Goal: Information Seeking & Learning: Learn about a topic

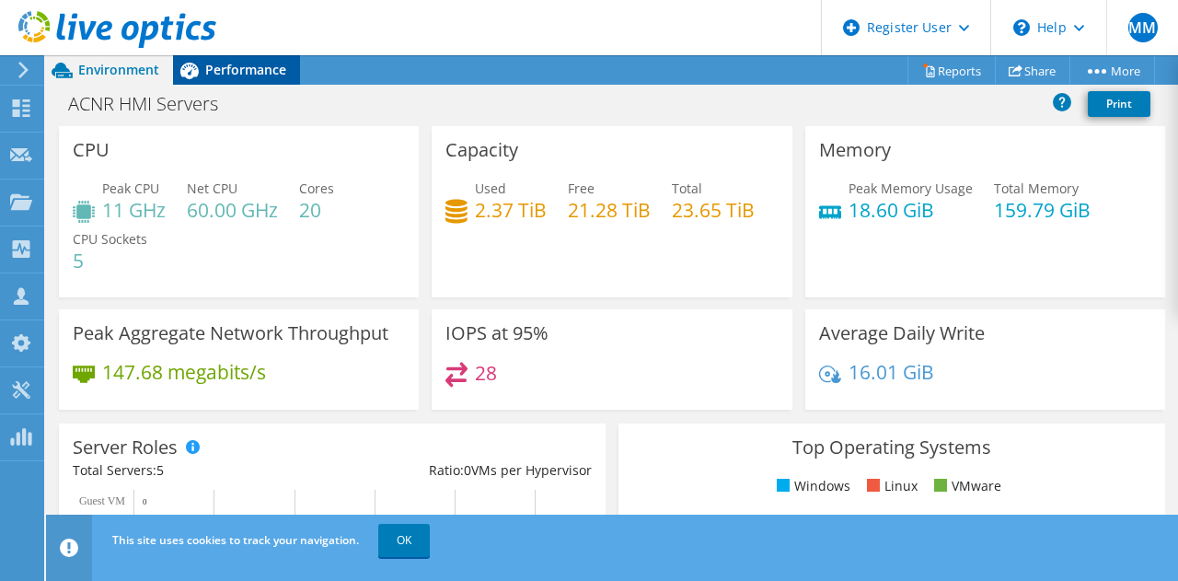
click at [265, 58] on div "Performance" at bounding box center [236, 69] width 127 height 29
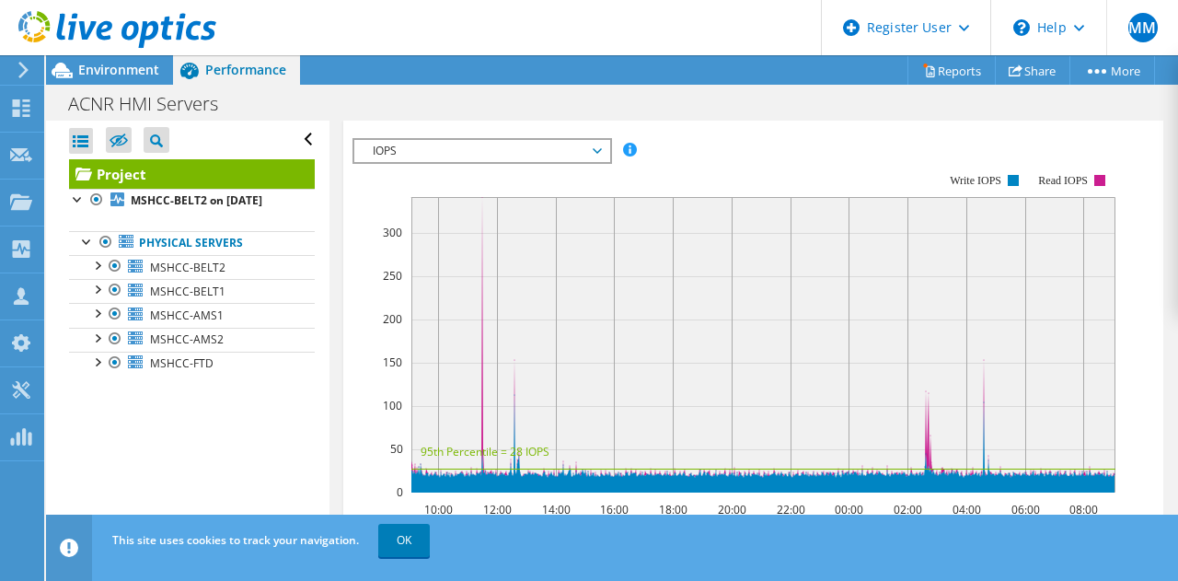
scroll to position [512, 0]
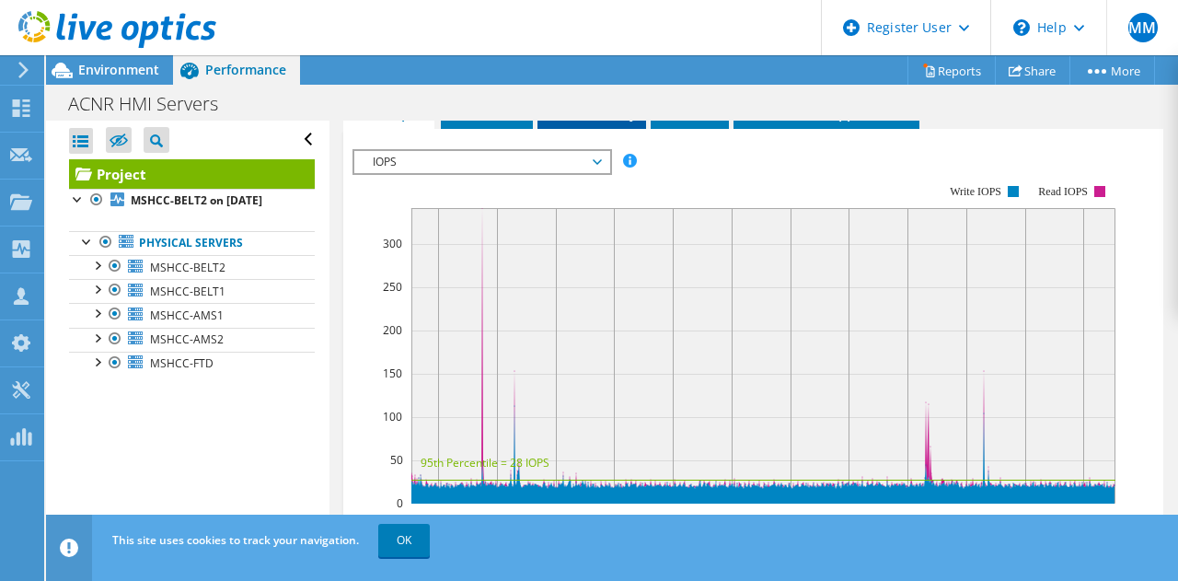
click at [574, 122] on span "Inventory" at bounding box center [592, 112] width 90 height 18
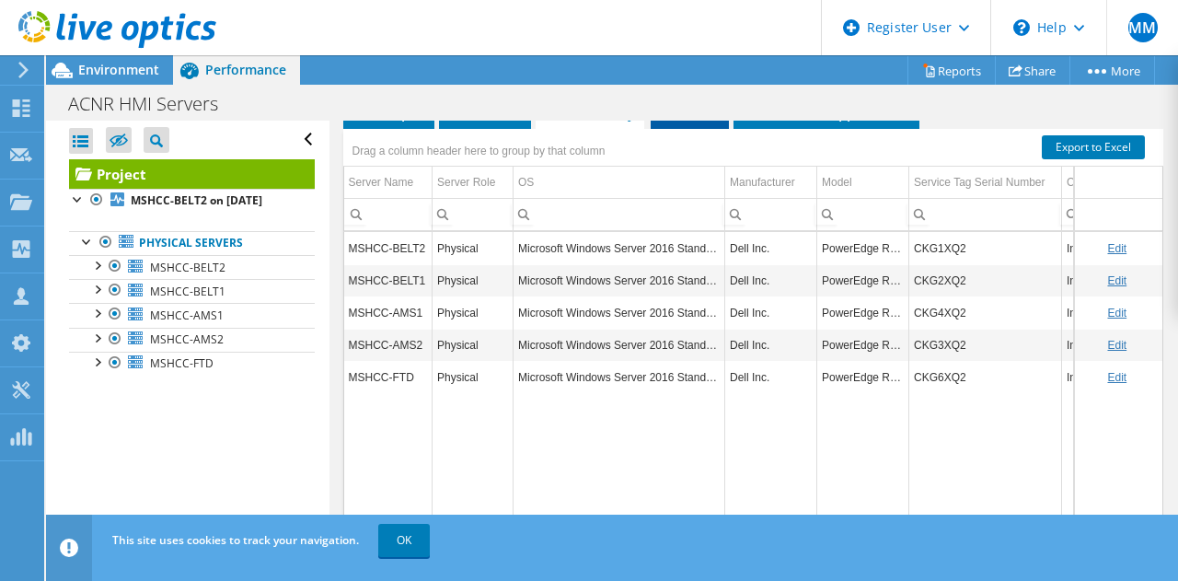
click at [700, 122] on span "Disks" at bounding box center [690, 112] width 60 height 18
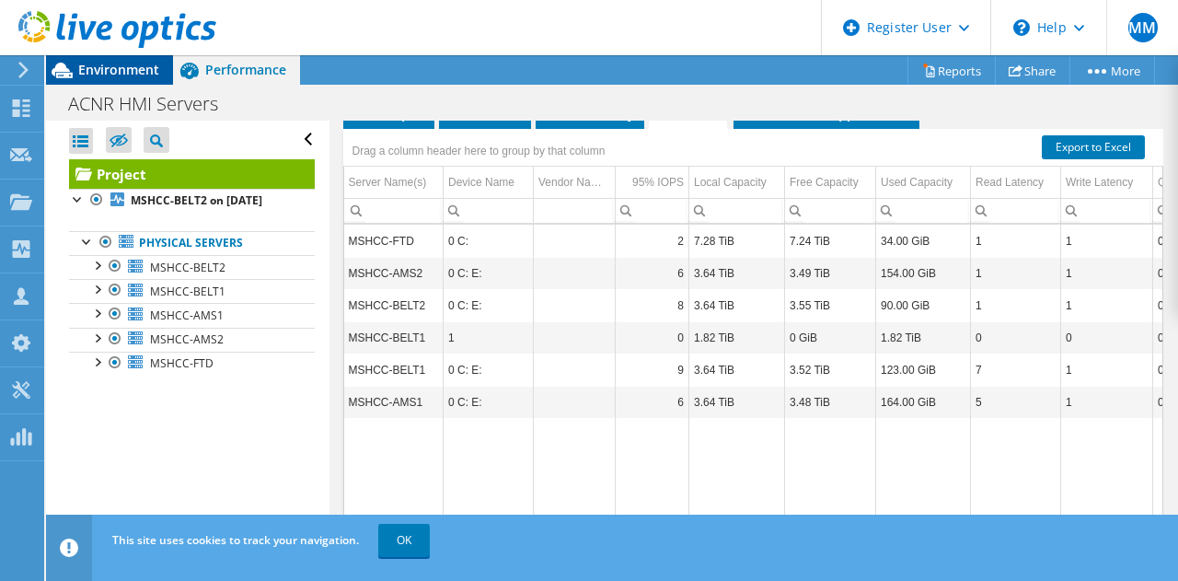
click at [128, 74] on span "Environment" at bounding box center [118, 69] width 81 height 17
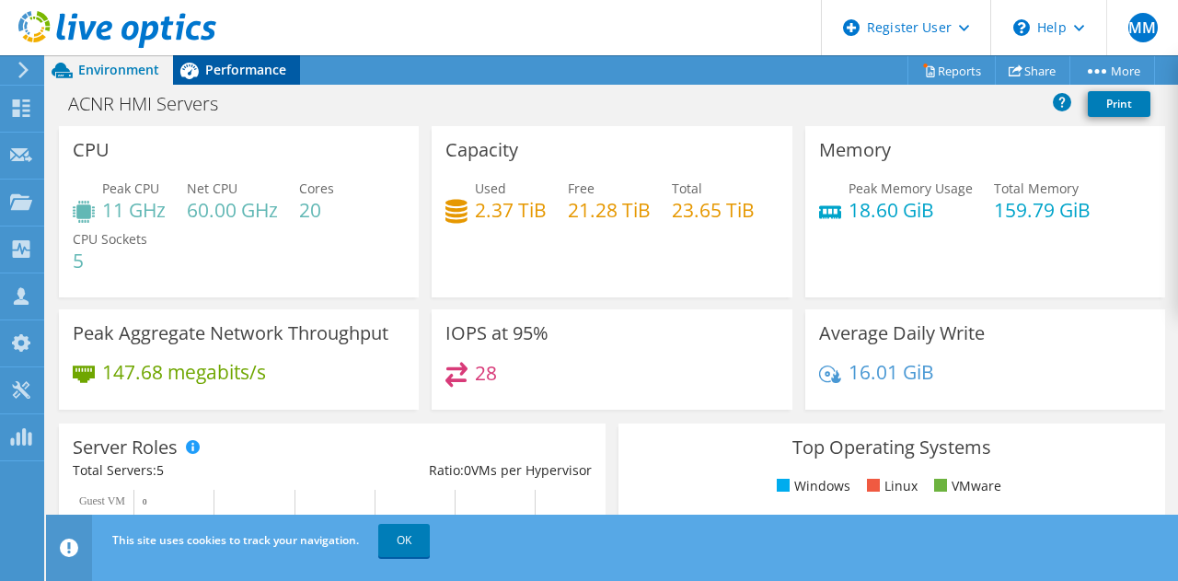
click at [249, 64] on span "Performance" at bounding box center [245, 69] width 81 height 17
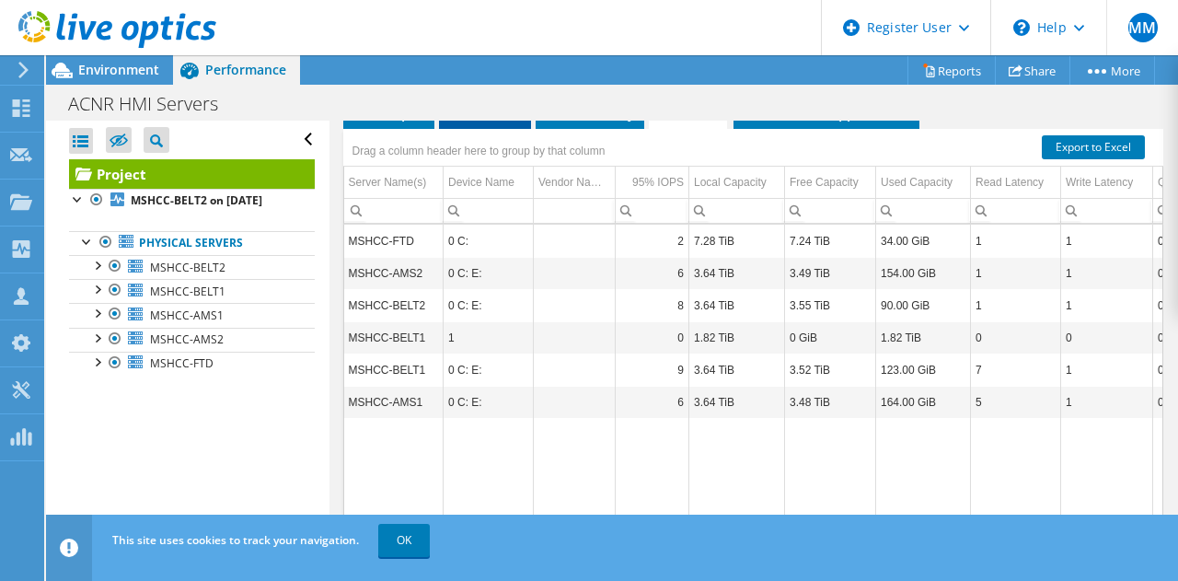
click at [494, 122] on span "Servers" at bounding box center [485, 112] width 74 height 18
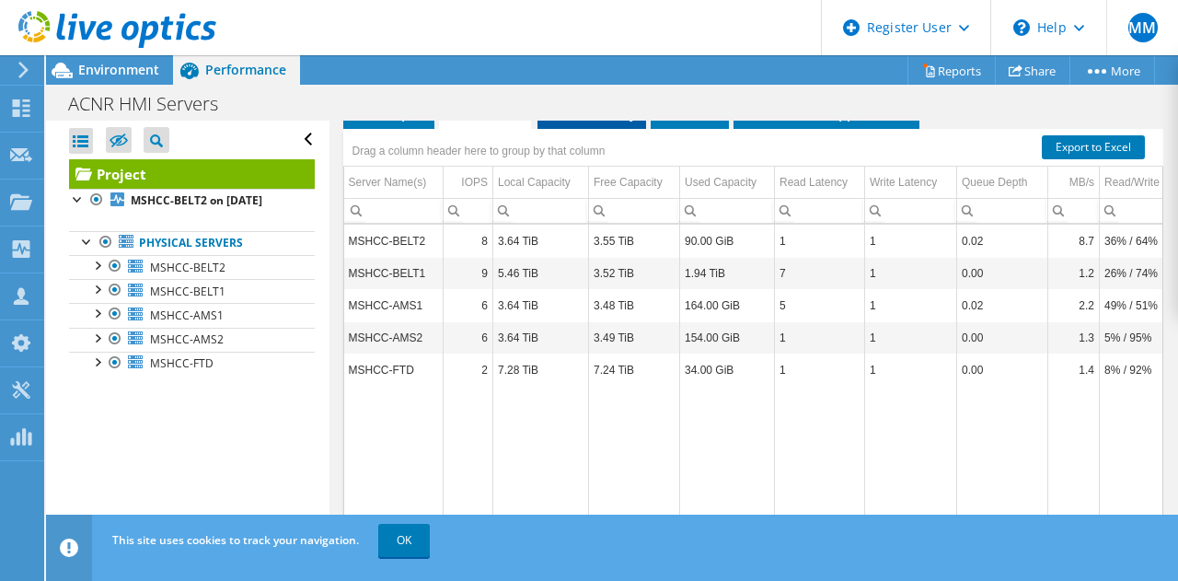
click at [589, 122] on span "Inventory" at bounding box center [592, 112] width 90 height 18
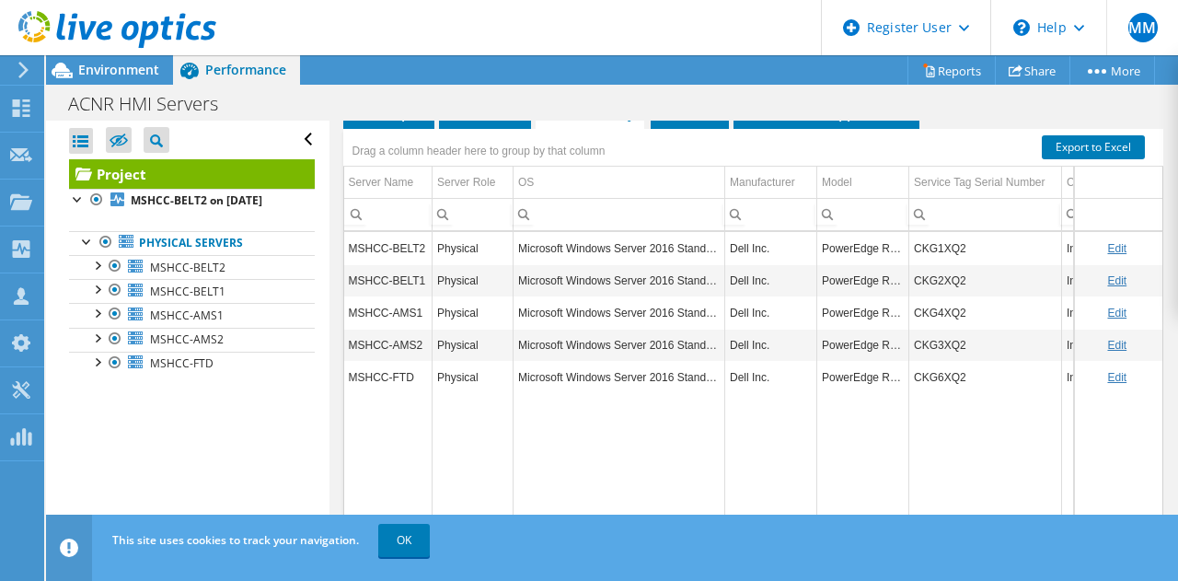
click at [933, 264] on td "CKG1XQ2" at bounding box center [986, 248] width 153 height 32
copy td "CKG1XQ2"
click at [933, 264] on td "CKG1XQ2" at bounding box center [986, 248] width 153 height 32
click at [696, 122] on span "Disks" at bounding box center [690, 112] width 60 height 18
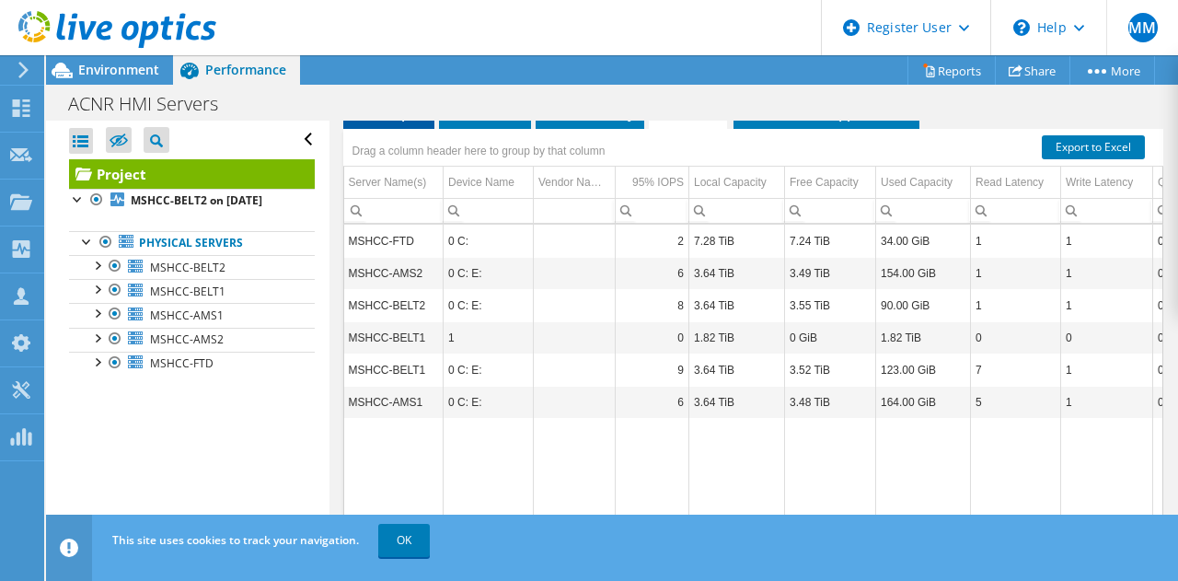
click at [373, 122] on span "Graphs" at bounding box center [389, 112] width 73 height 18
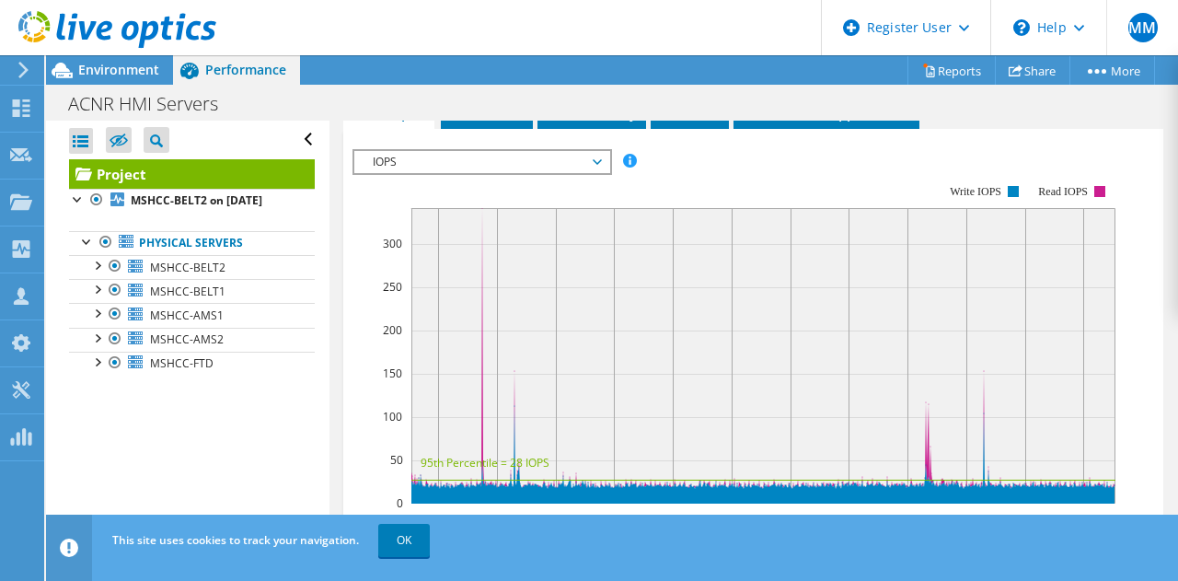
click at [595, 173] on span "IOPS" at bounding box center [482, 162] width 237 height 22
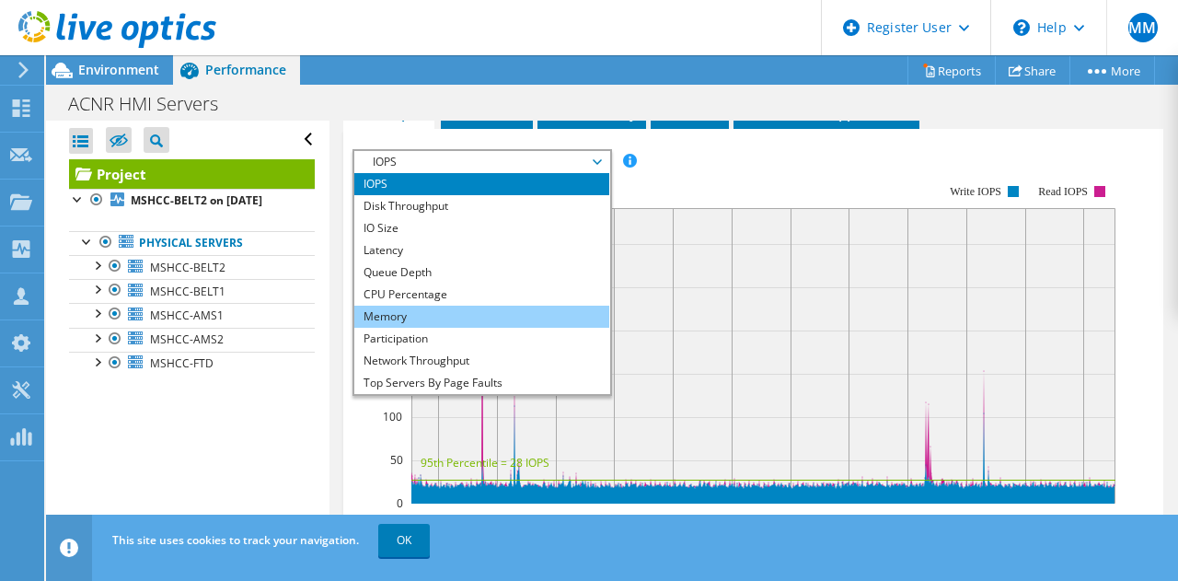
click at [433, 328] on li "Memory" at bounding box center [481, 317] width 255 height 22
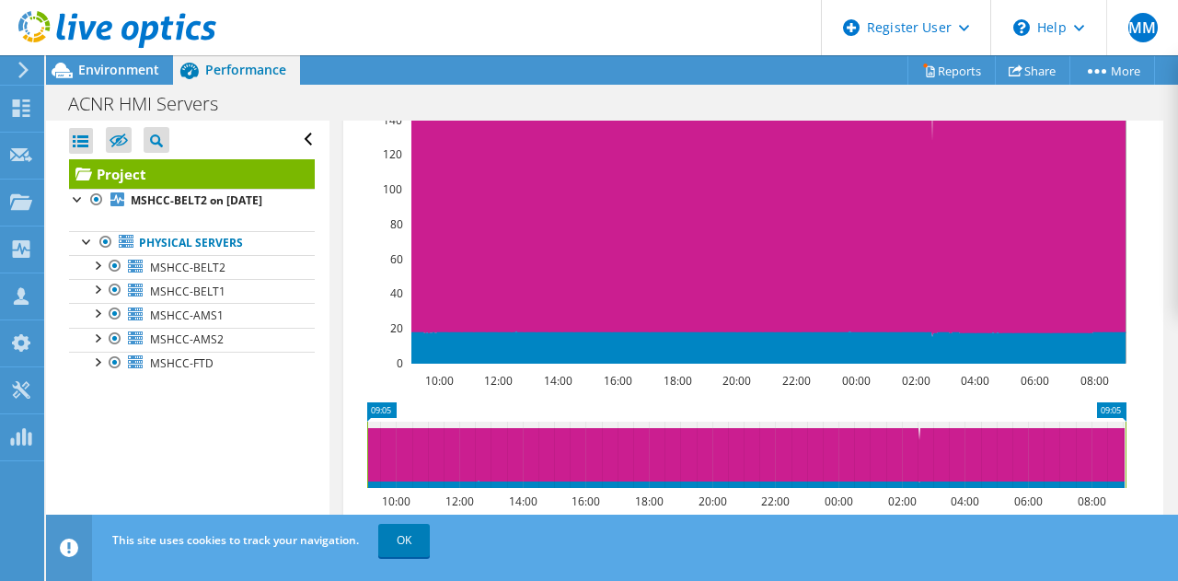
scroll to position [666, 0]
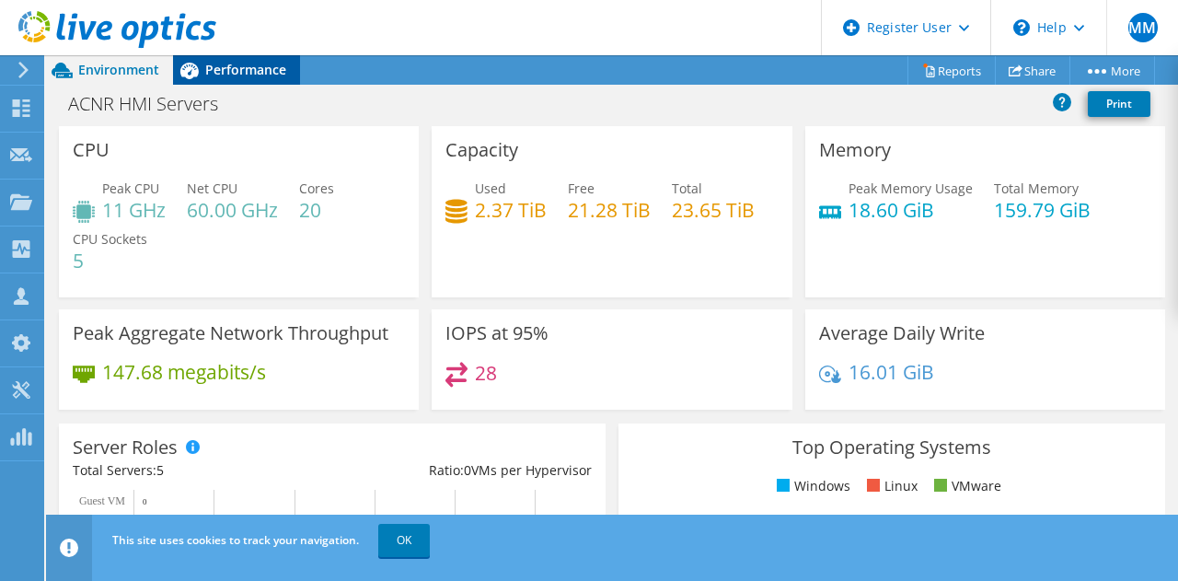
click at [252, 69] on span "Performance" at bounding box center [245, 69] width 81 height 17
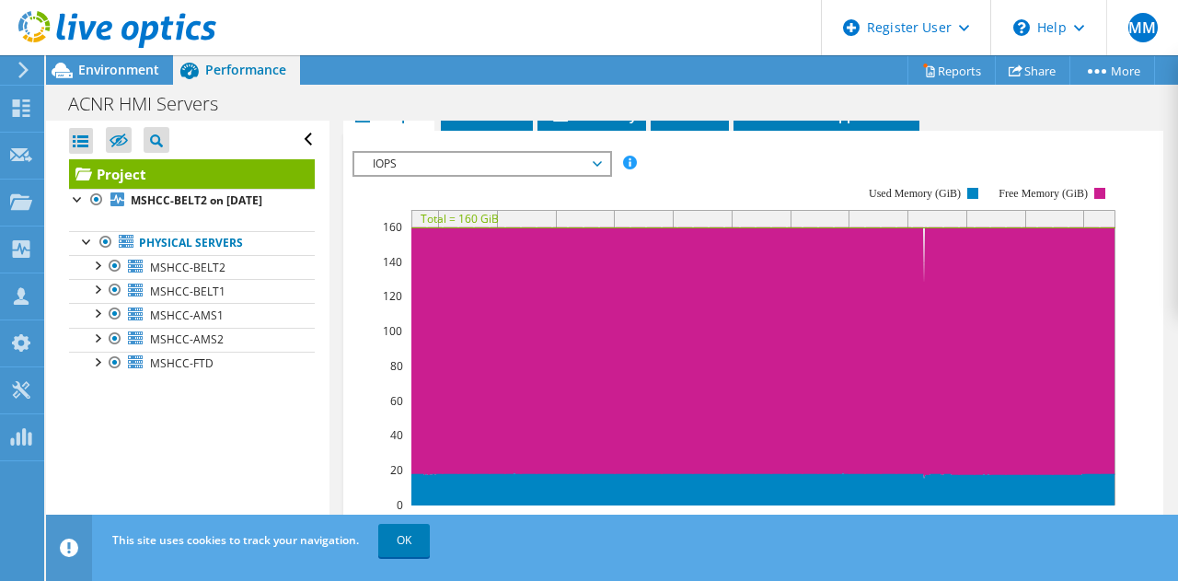
scroll to position [518, 0]
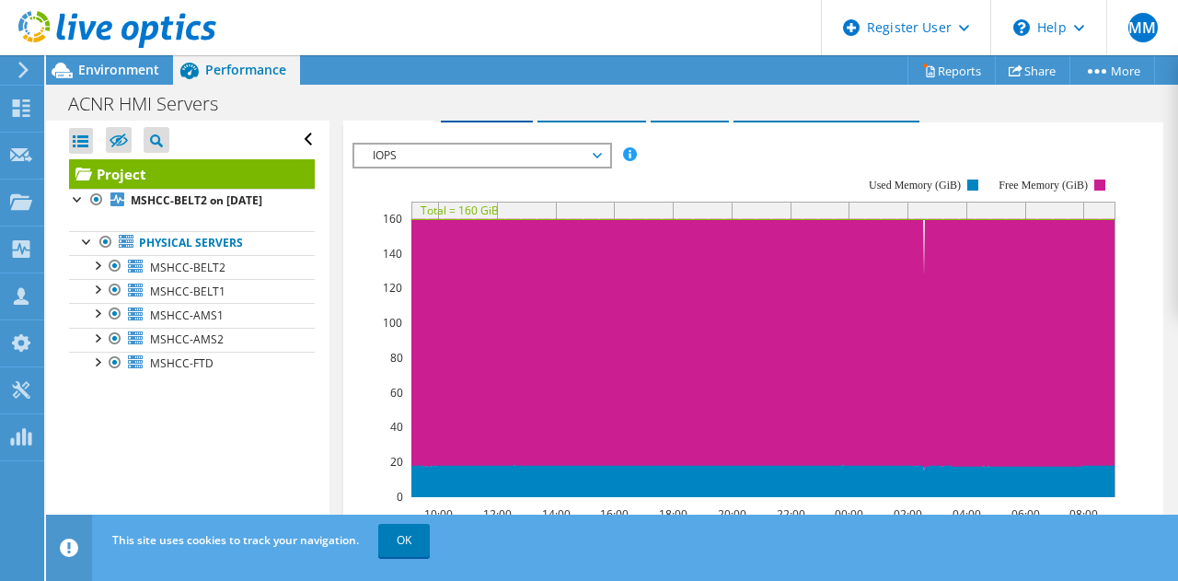
click at [499, 115] on span "Servers" at bounding box center [487, 106] width 74 height 18
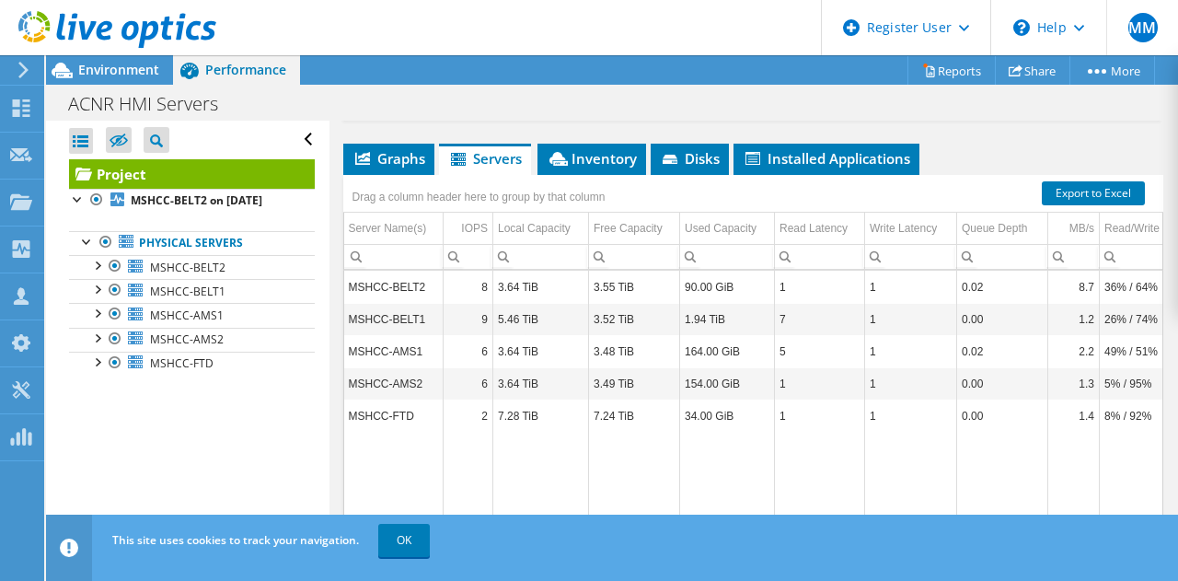
scroll to position [464, 0]
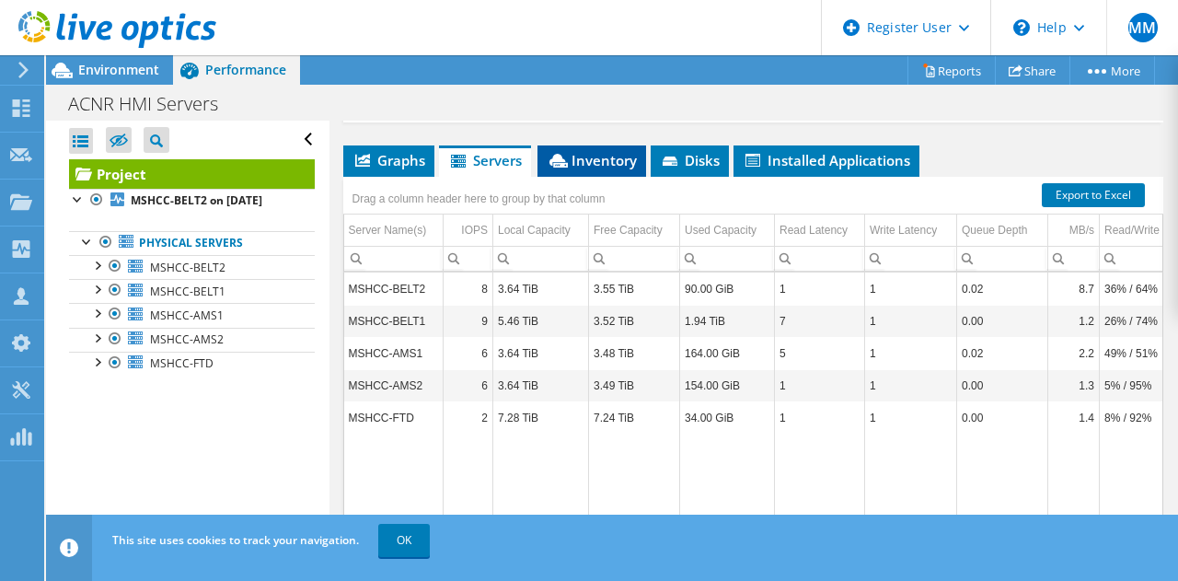
click at [590, 177] on li "Inventory" at bounding box center [592, 160] width 109 height 31
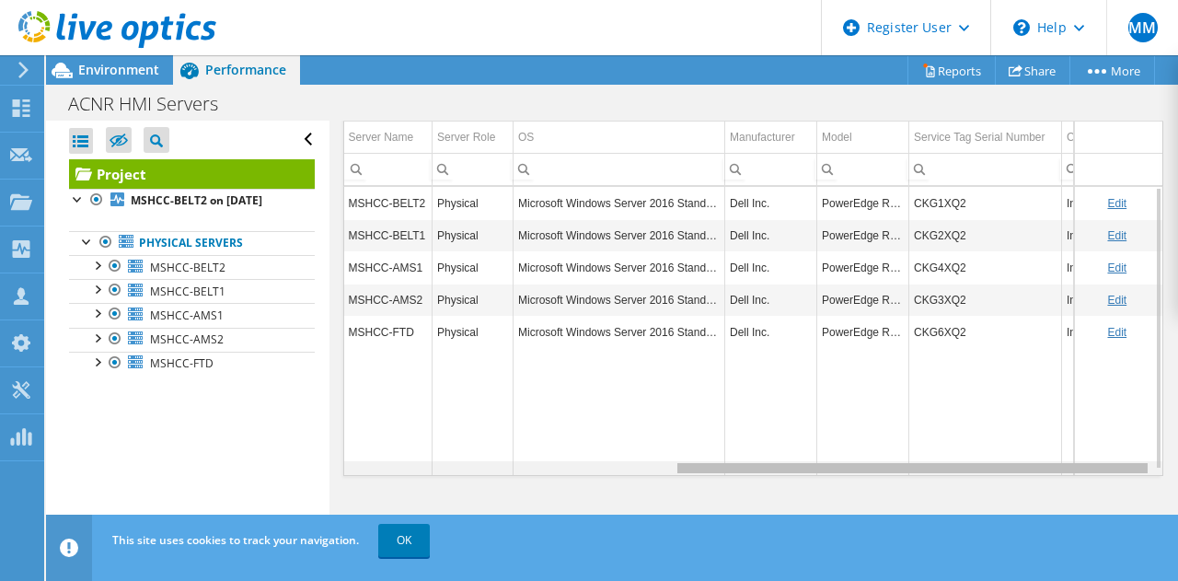
scroll to position [0, 563]
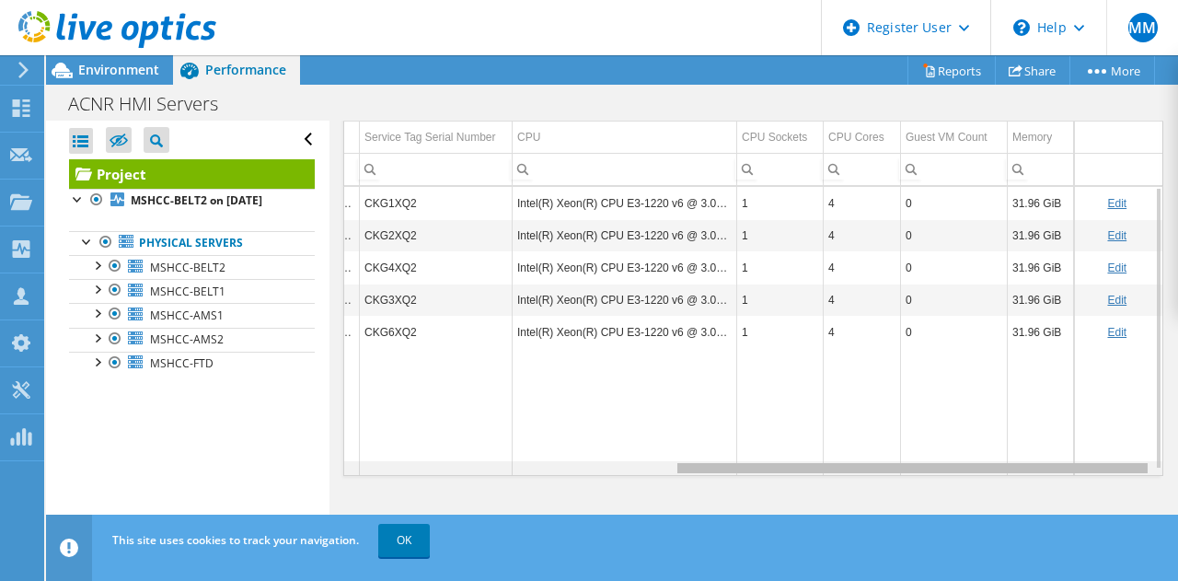
click at [967, 469] on div "Data grid" at bounding box center [753, 468] width 819 height 14
